Goal: Task Accomplishment & Management: Use online tool/utility

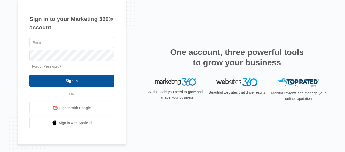
type input "[PERSON_NAME][EMAIL_ADDRESS][DOMAIN_NAME]"
click at [88, 78] on input "Sign In" at bounding box center [71, 81] width 85 height 12
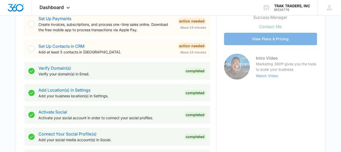
scroll to position [258, 0]
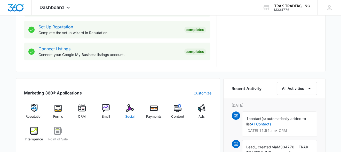
click at [128, 113] on div "Social" at bounding box center [130, 113] width 20 height 19
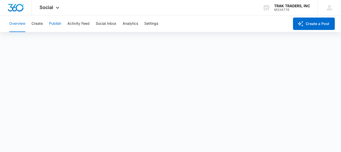
click at [52, 24] on button "Publish" at bounding box center [55, 24] width 12 height 17
